Goal: Find specific page/section: Find specific page/section

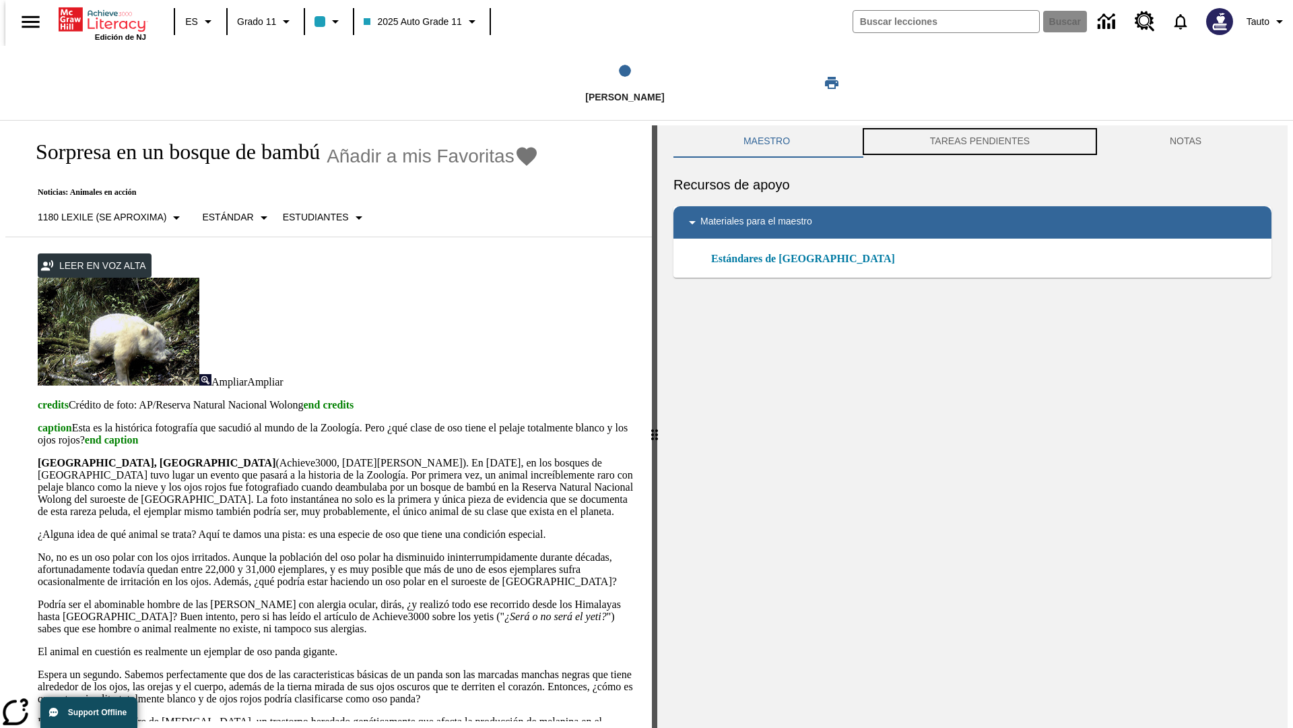
click at [980, 141] on button "TAREAS PENDIENTES" at bounding box center [980, 141] width 240 height 32
